Goal: Check status: Check status

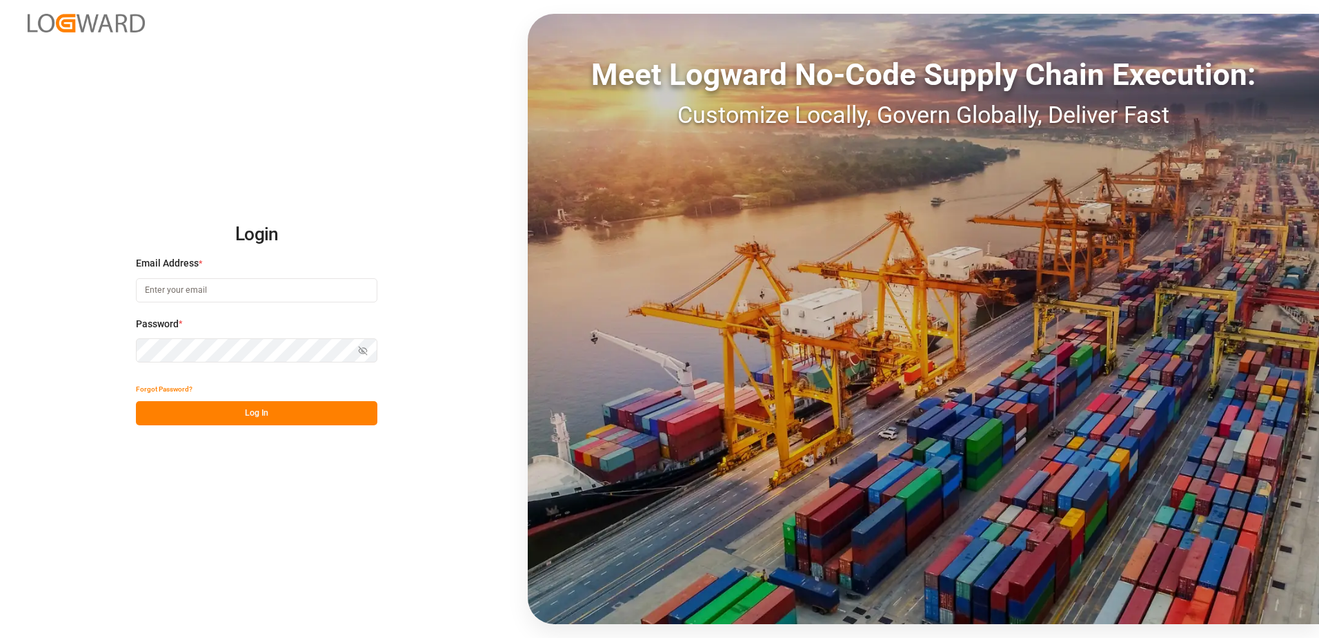
click at [262, 297] on input at bounding box center [257, 290] width 242 height 24
type input "[PERSON_NAME][EMAIL_ADDRESS][PERSON_NAME][DOMAIN_NAME]"
click at [226, 415] on button "Log In" at bounding box center [257, 413] width 242 height 24
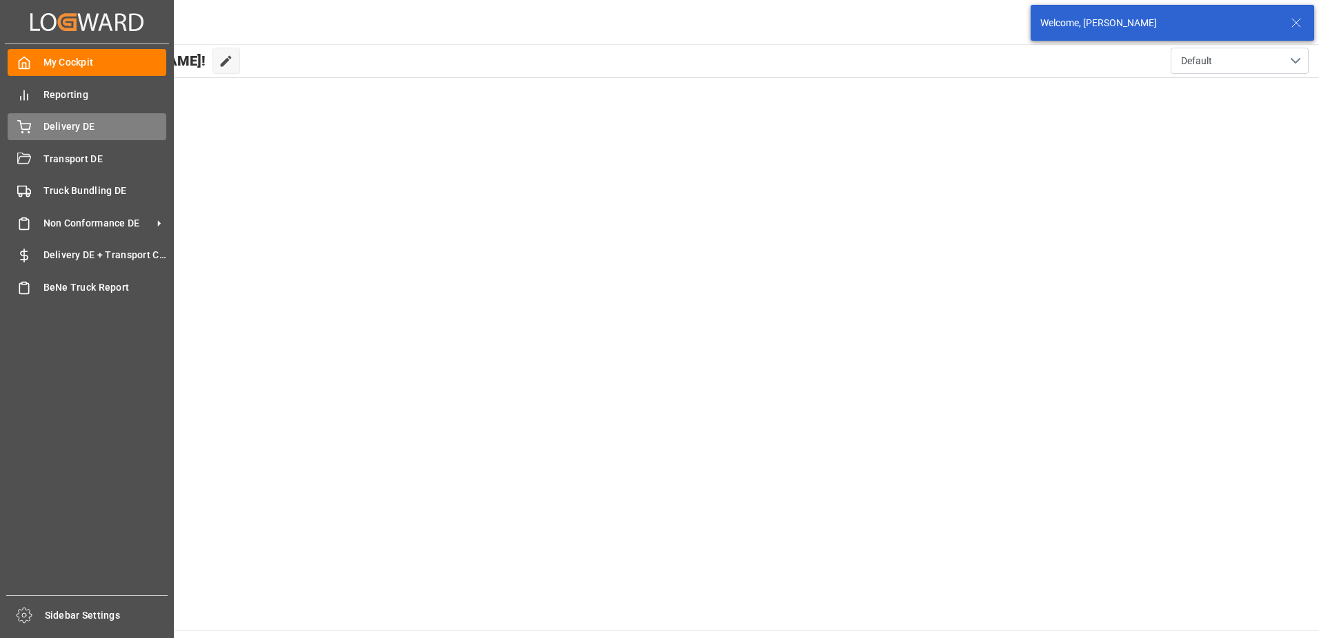
click at [26, 124] on icon at bounding box center [24, 125] width 12 height 9
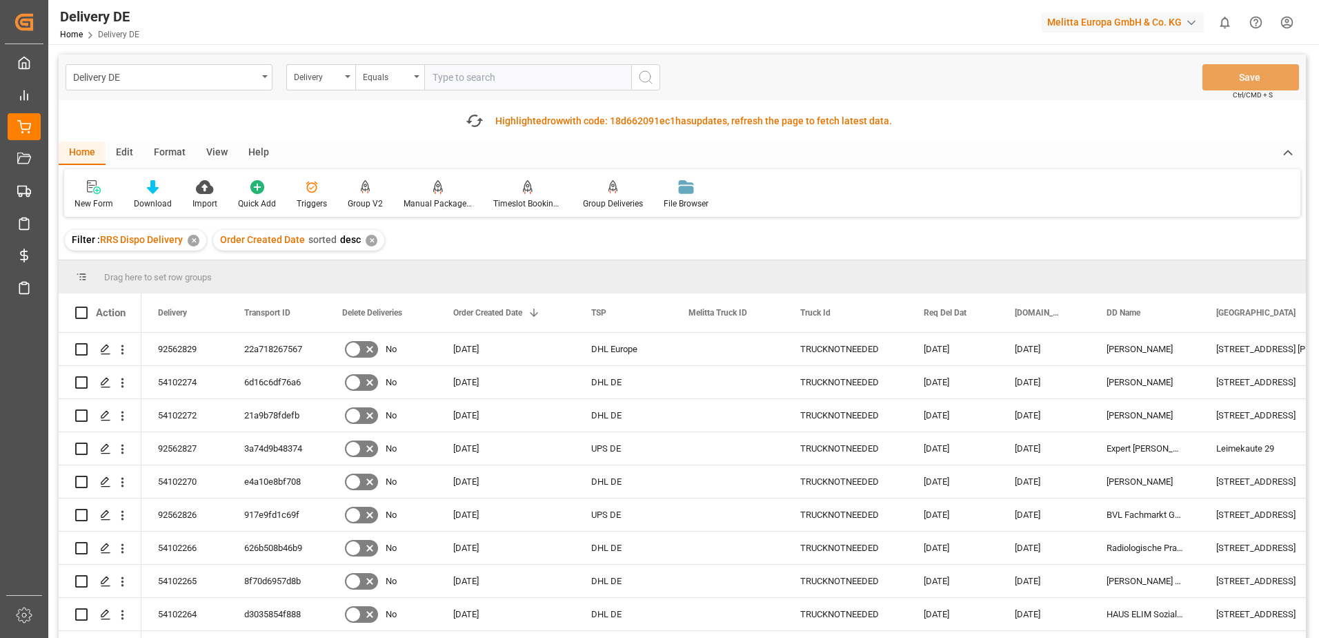
click at [446, 84] on input "text" at bounding box center [527, 77] width 207 height 26
type input "92561443"
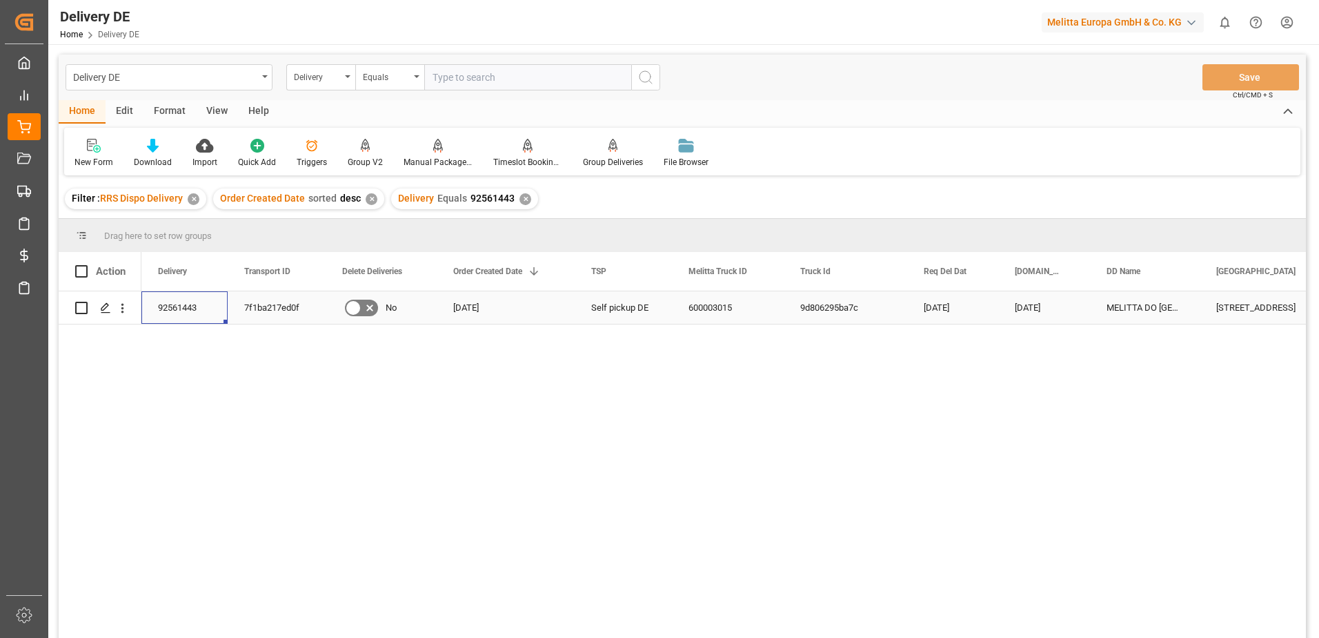
click at [184, 308] on div "92561443" at bounding box center [184, 307] width 86 height 32
click at [250, 304] on div "7f1ba217ed0f" at bounding box center [277, 307] width 98 height 32
click at [520, 195] on div "✕" at bounding box center [526, 199] width 12 height 12
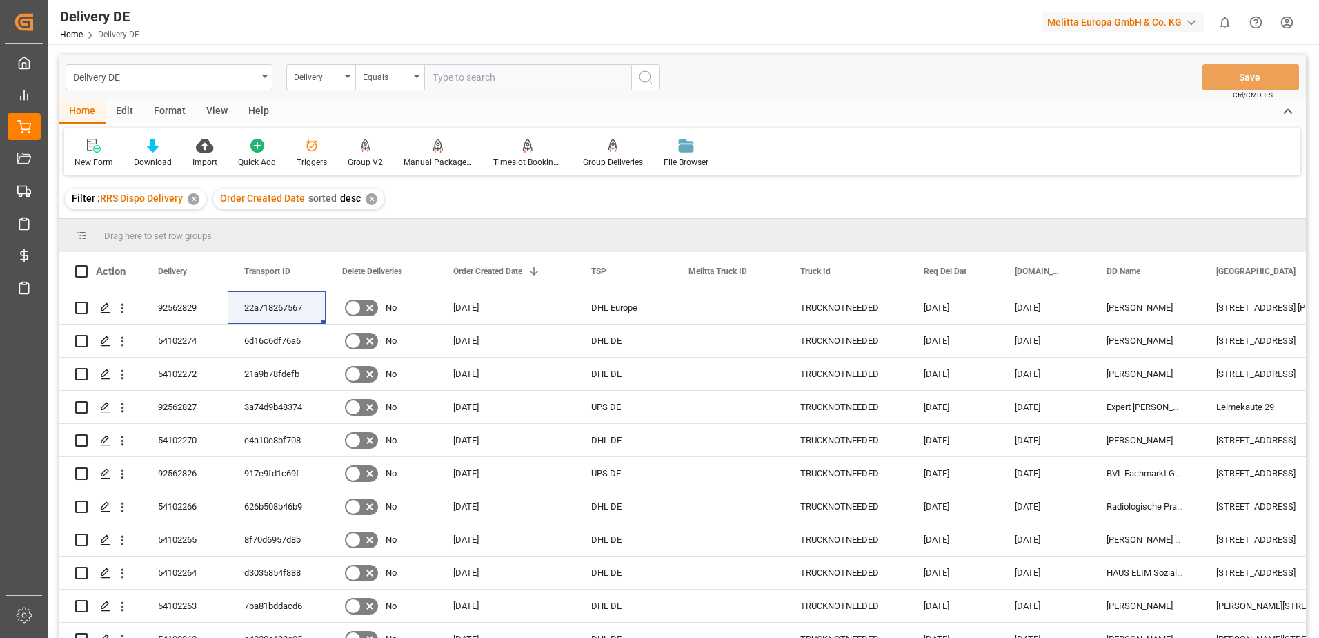
click at [471, 75] on input "text" at bounding box center [527, 77] width 207 height 26
type input "92561417"
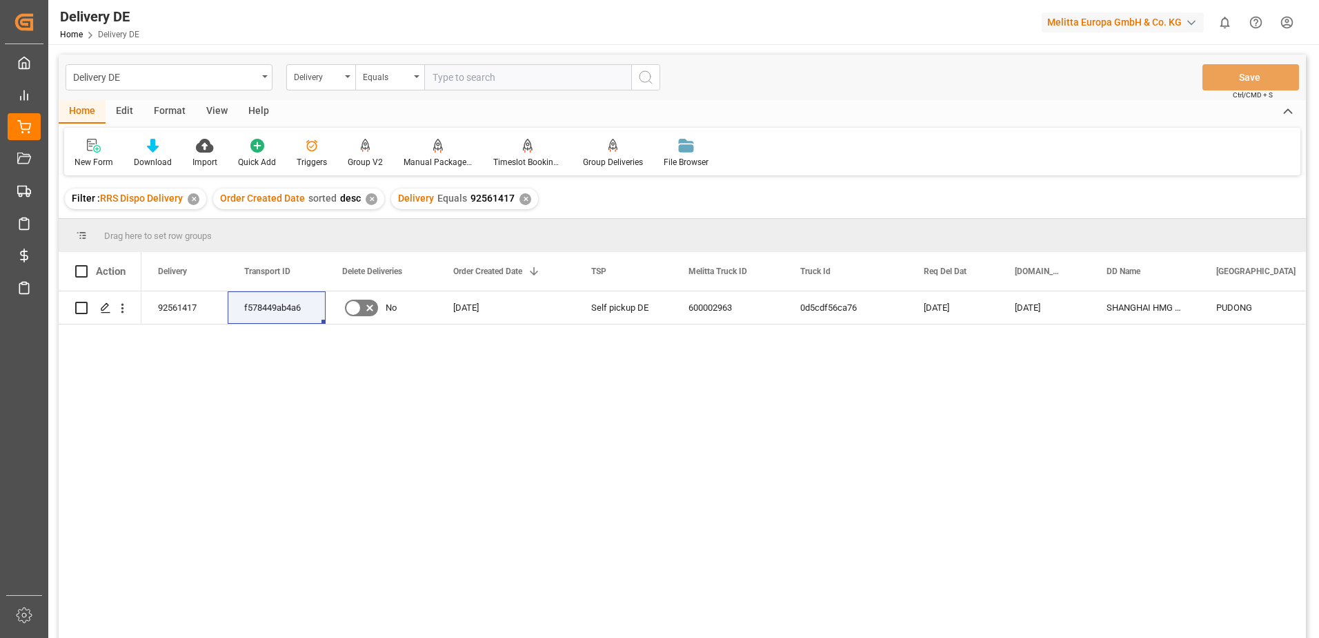
click at [1286, 19] on html "Created by potrace 1.15, written by [PERSON_NAME] [DATE]-[DATE] Created by potr…" at bounding box center [659, 319] width 1319 height 638
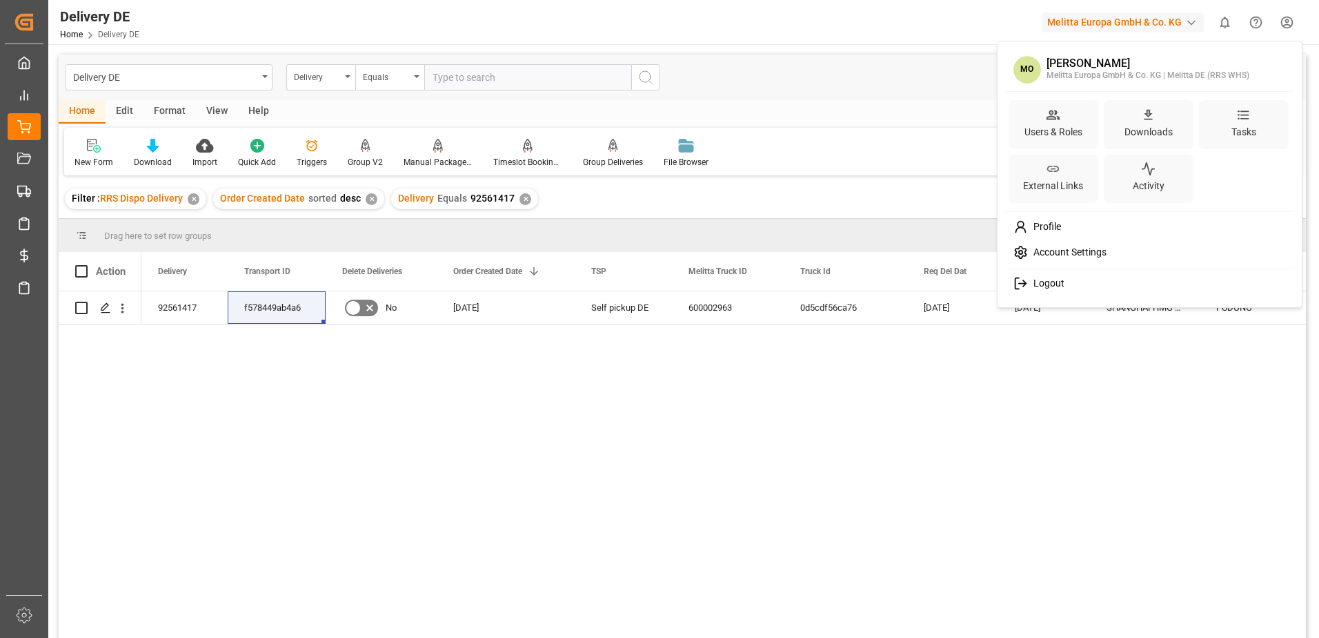
click at [1043, 283] on span "Logout" at bounding box center [1046, 283] width 37 height 12
